Goal: Task Accomplishment & Management: Complete application form

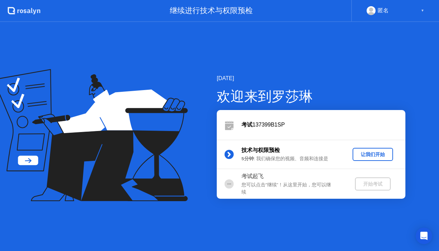
click at [367, 156] on div "让我们开始" at bounding box center [373, 154] width 35 height 7
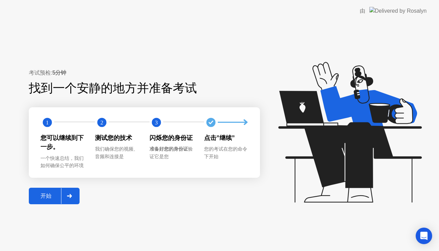
click at [60, 197] on div "开始" at bounding box center [46, 195] width 30 height 7
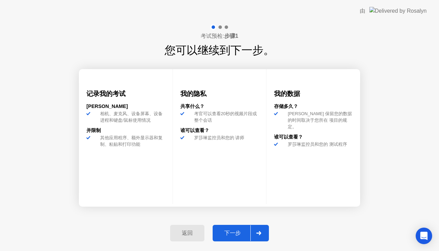
click at [228, 236] on div "下一步" at bounding box center [233, 232] width 36 height 7
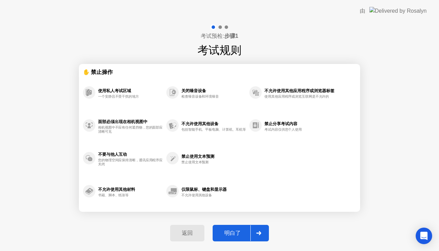
drag, startPoint x: 255, startPoint y: 214, endPoint x: 245, endPoint y: 235, distance: 23.2
click at [245, 235] on div "考试预检: 步骤1 考试规则 ✋ 禁止操作 使用私人考试区域 一个安静且不受干扰的地方 面部必须出现在相机视图中 相机视图中不应有任何遮挡物，您的面部应清晰可…" at bounding box center [219, 136] width 439 height 229
click at [256, 235] on div at bounding box center [259, 233] width 16 height 16
select select "**********"
select select "*******"
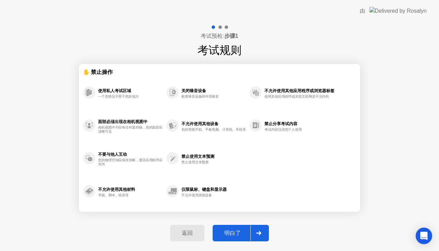
select select "*******"
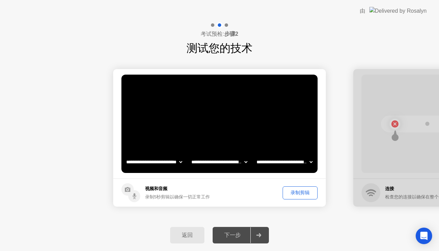
click at [296, 193] on div "录制剪辑" at bounding box center [300, 192] width 30 height 7
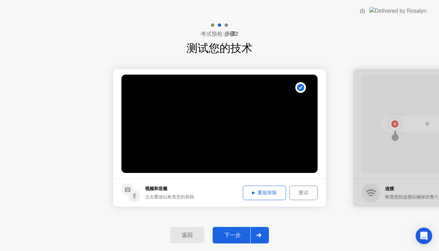
click at [277, 192] on div "重放剪辑" at bounding box center [264, 192] width 38 height 7
click at [257, 233] on icon at bounding box center [258, 235] width 5 height 4
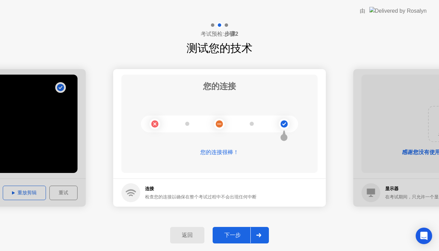
click at [238, 232] on div "下一步" at bounding box center [233, 234] width 36 height 7
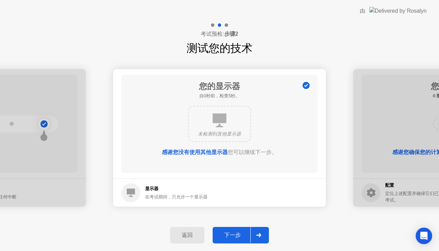
click at [243, 228] on button "下一步" at bounding box center [241, 235] width 56 height 16
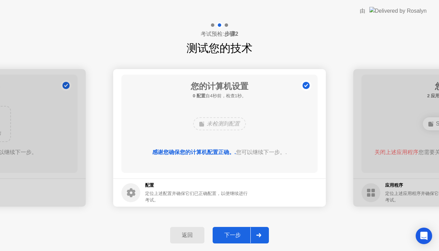
click at [246, 232] on div "下一步" at bounding box center [233, 234] width 36 height 7
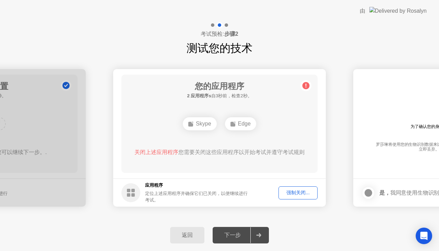
click at [306, 195] on div "强制关闭..." at bounding box center [298, 192] width 34 height 7
click at [289, 192] on div "强制关闭..." at bounding box center [298, 192] width 34 height 7
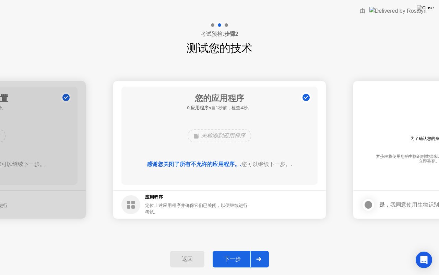
click at [241, 250] on div "下一步" at bounding box center [233, 258] width 36 height 7
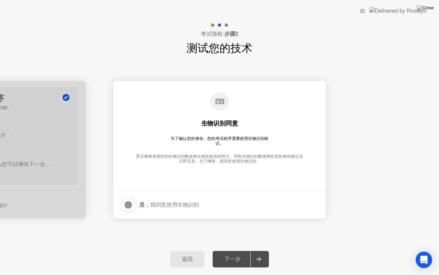
click at [241, 250] on div "下一步" at bounding box center [233, 258] width 36 height 7
click at [128, 201] on div at bounding box center [128, 204] width 8 height 8
click at [251, 250] on div at bounding box center [259, 259] width 16 height 16
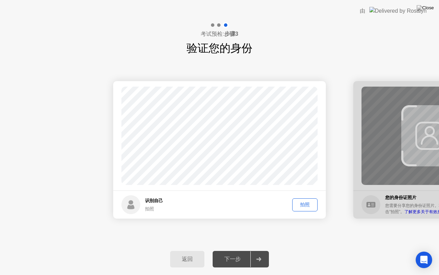
click at [296, 202] on div "拍照" at bounding box center [305, 204] width 21 height 7
click at [230, 250] on div "下一步" at bounding box center [233, 258] width 36 height 7
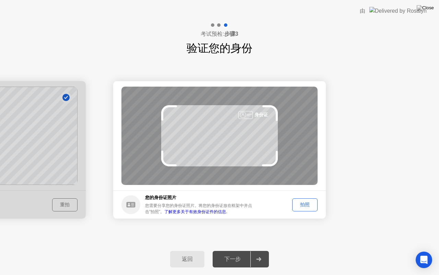
click at [299, 205] on div "拍照" at bounding box center [305, 204] width 21 height 7
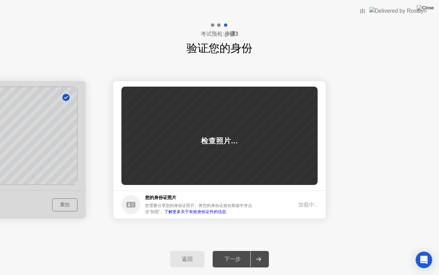
click at [299, 205] on div "加载中.." at bounding box center [308, 204] width 20 height 8
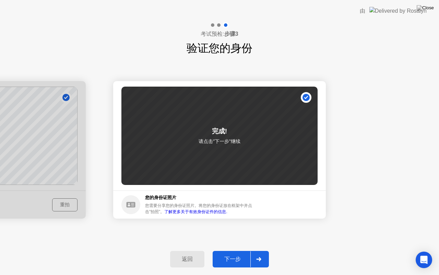
click at [244, 250] on button "下一步" at bounding box center [241, 259] width 56 height 16
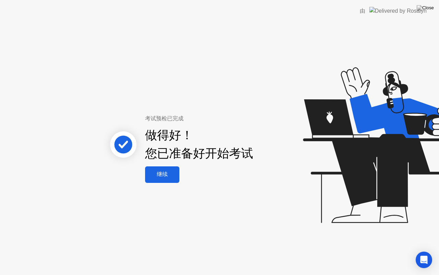
click at [164, 178] on div "继续" at bounding box center [162, 174] width 30 height 7
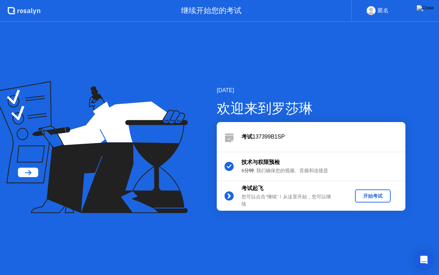
click at [361, 193] on div "开始考试" at bounding box center [373, 196] width 30 height 7
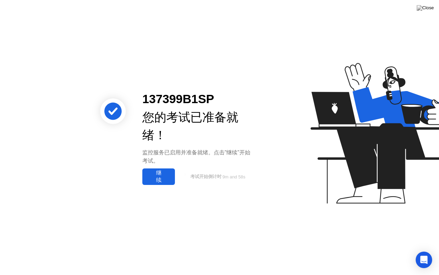
click at [165, 180] on div "继续" at bounding box center [159, 176] width 28 height 14
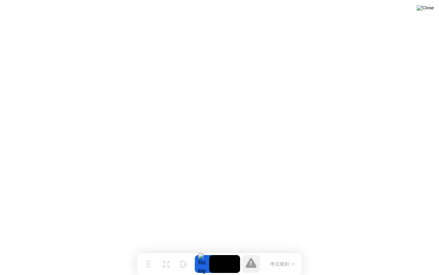
click at [431, 8] on img at bounding box center [425, 7] width 17 height 5
